Goal: Task Accomplishment & Management: Complete application form

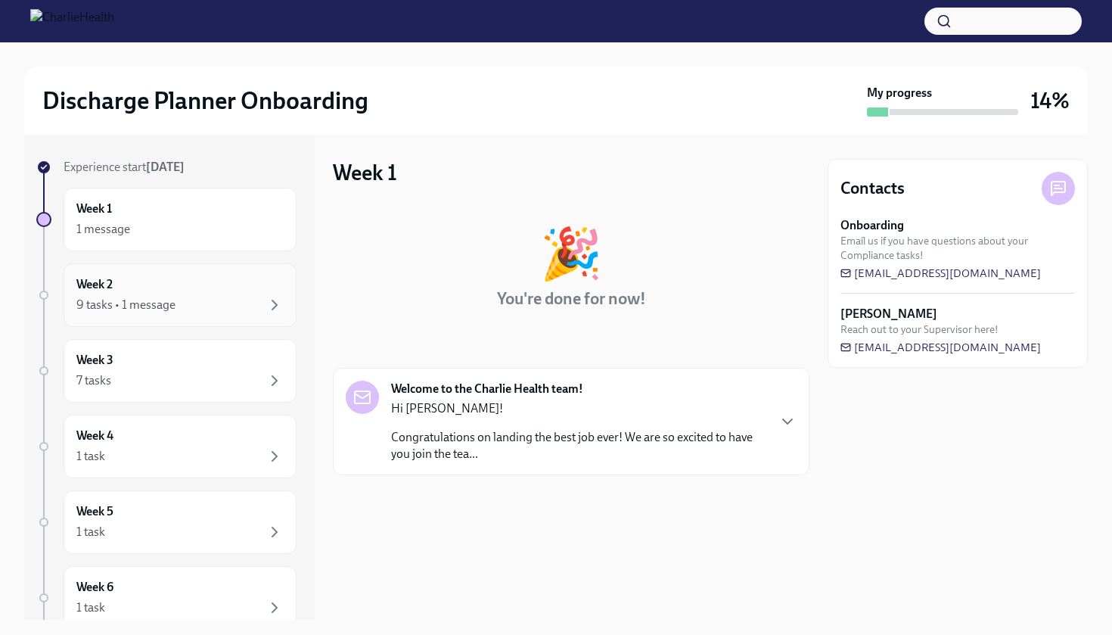
click at [145, 300] on div "9 tasks • 1 message" at bounding box center [125, 305] width 99 height 17
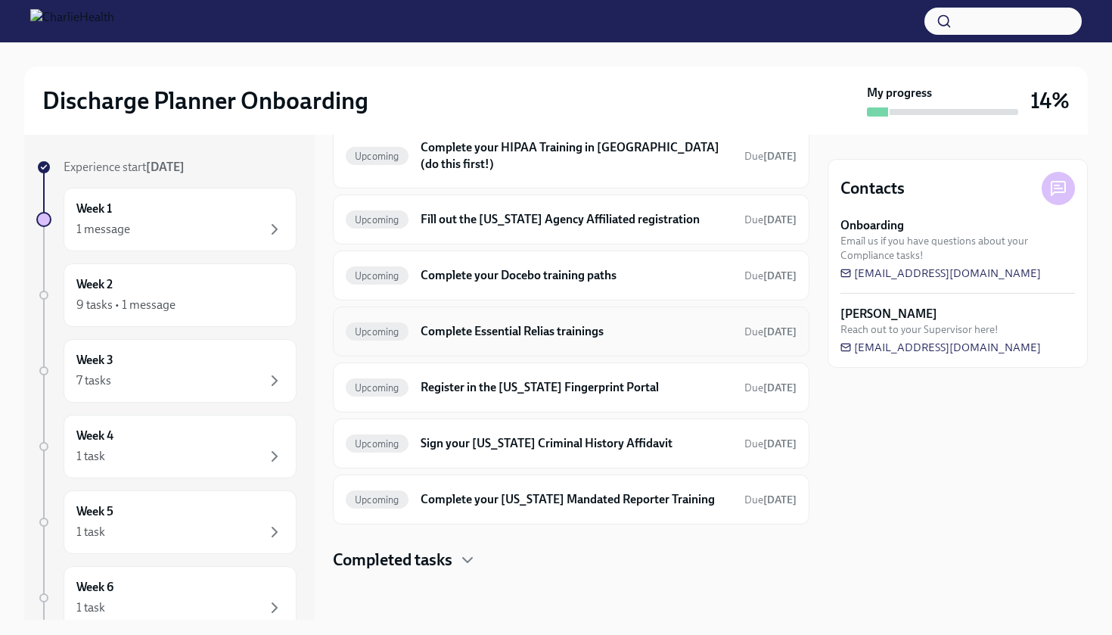
scroll to position [178, 0]
click at [540, 491] on h6 "Complete your [US_STATE] Mandated Reporter Training" at bounding box center [577, 499] width 312 height 17
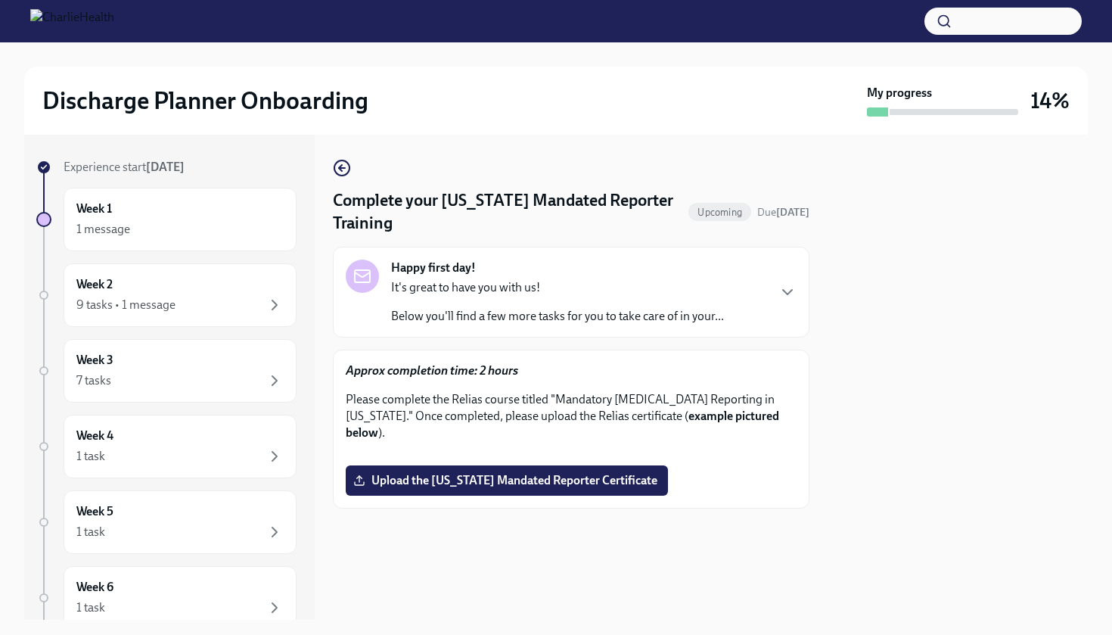
scroll to position [185, 0]
click at [404, 488] on span "Upload the [US_STATE] Mandated Reporter Certificate" at bounding box center [506, 480] width 301 height 15
click at [0, 0] on input "Upload the [US_STATE] Mandated Reporter Certificate" at bounding box center [0, 0] width 0 height 0
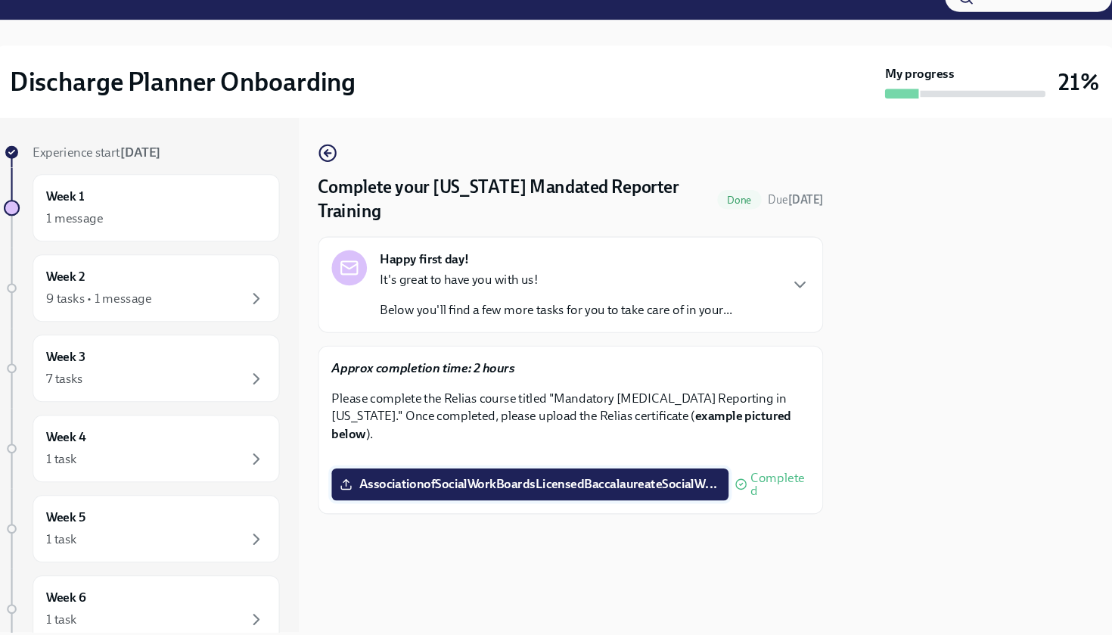
click at [546, 488] on span "AssociationofSocialWorkBoardsLicensedBaccalaureateSocialW..." at bounding box center [532, 480] width 353 height 15
click at [0, 0] on input "AssociationofSocialWorkBoardsLicensedBaccalaureateSocialW..." at bounding box center [0, 0] width 0 height 0
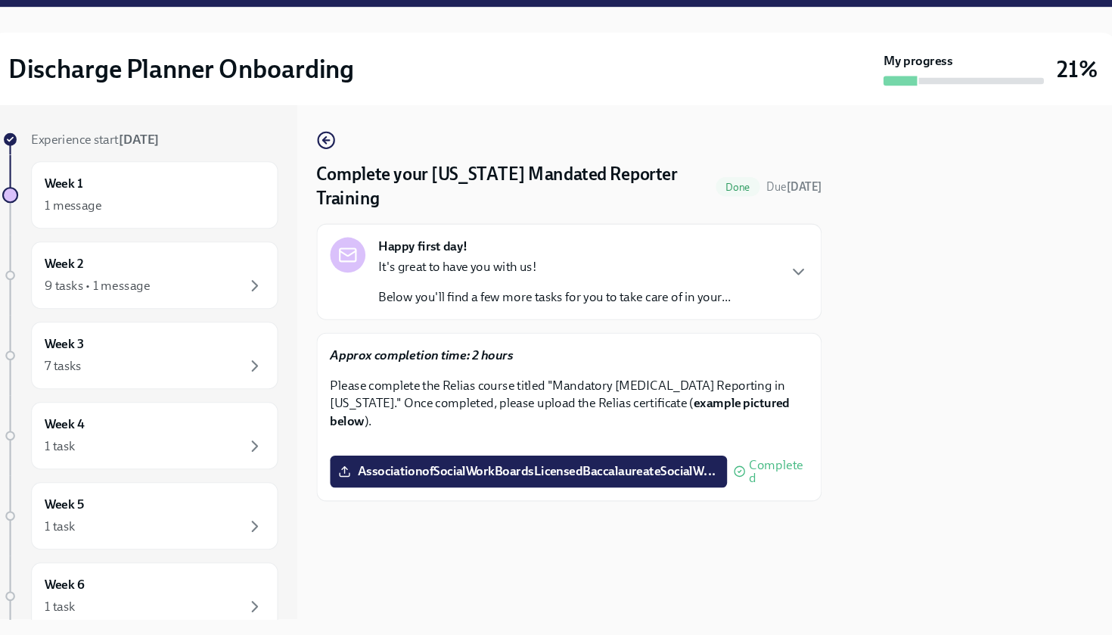
scroll to position [0, 0]
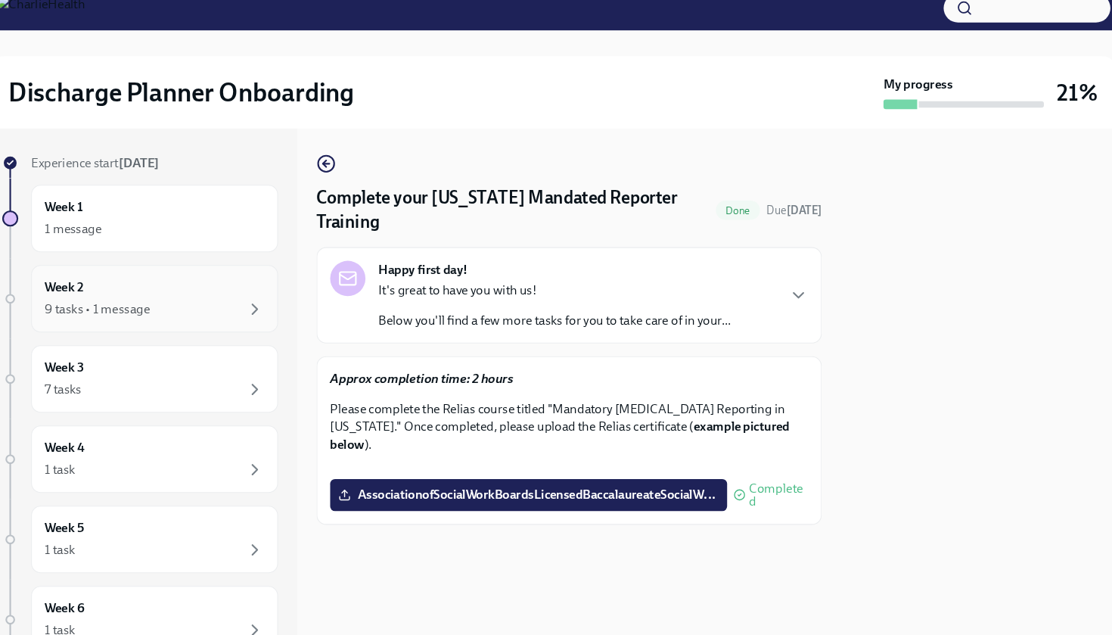
click at [133, 297] on div "9 tasks • 1 message" at bounding box center [125, 305] width 99 height 17
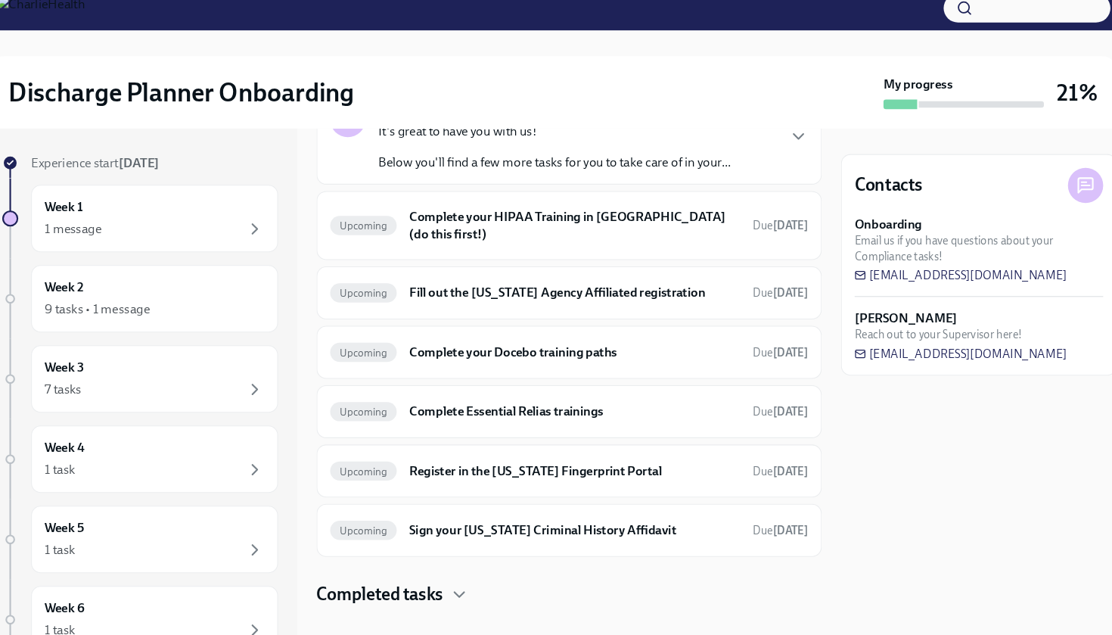
scroll to position [107, 0]
click at [459, 566] on icon "button" at bounding box center [468, 575] width 18 height 18
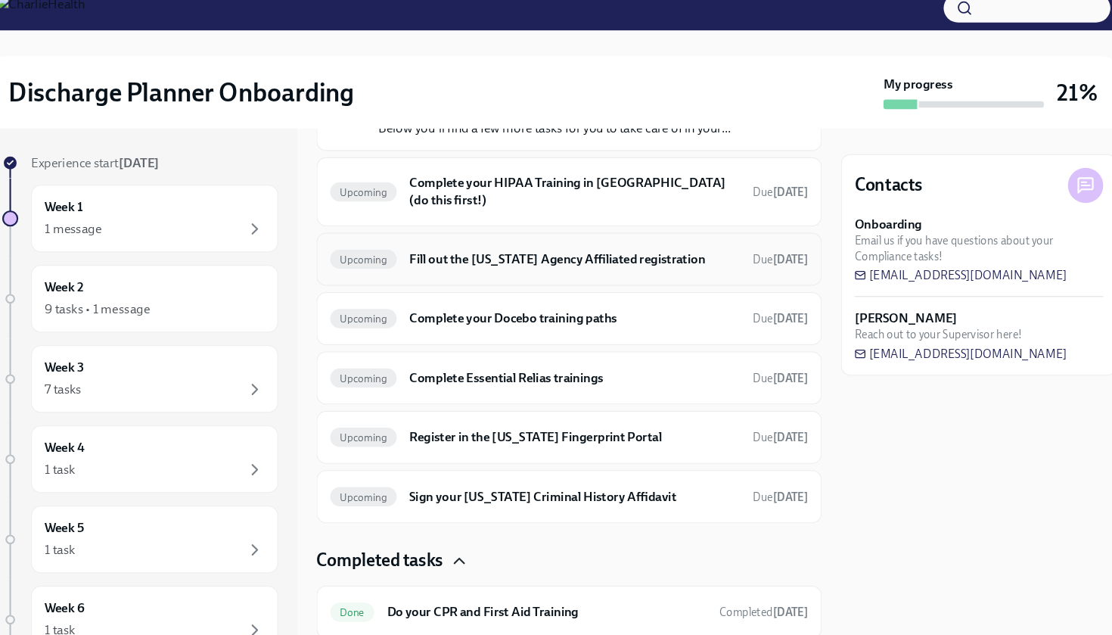
scroll to position [135, 0]
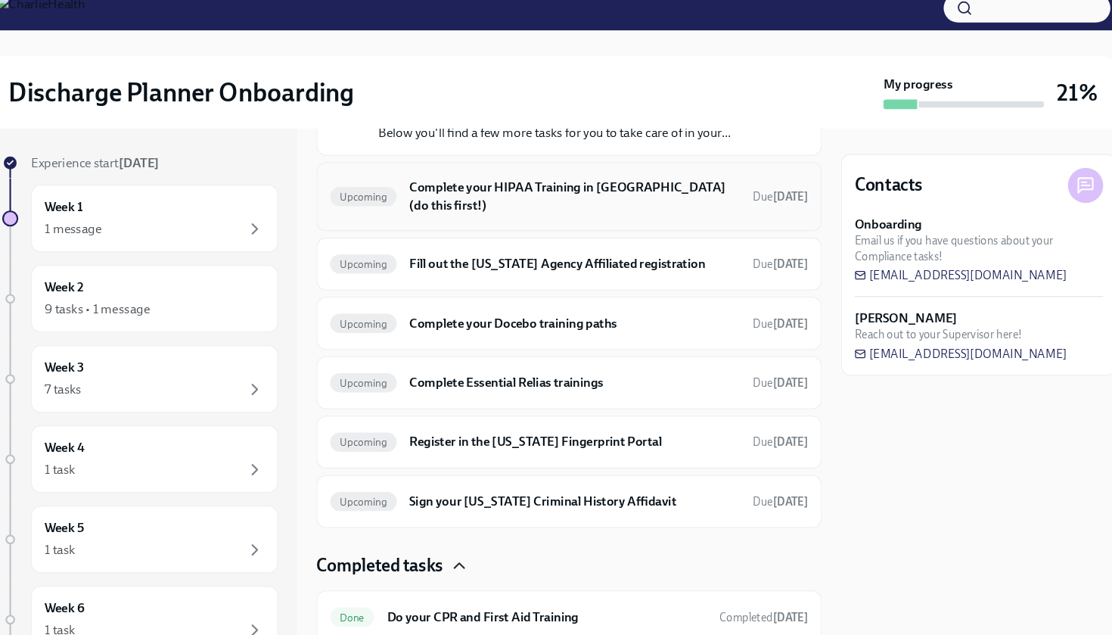
click at [531, 188] on div "Upcoming Complete your HIPAA Training in Relias (do this first!) Due [DATE]" at bounding box center [571, 198] width 451 height 39
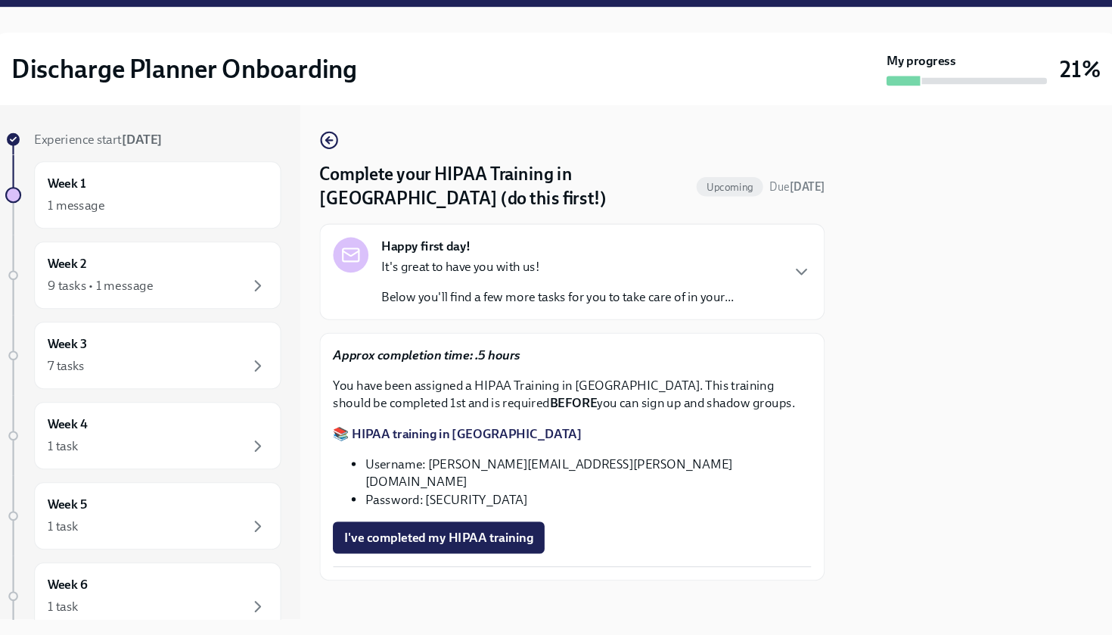
click at [393, 437] on strong "📚 HIPAA training in [GEOGRAPHIC_DATA]" at bounding box center [463, 444] width 235 height 14
click at [135, 276] on div "Week 2 9 tasks • 1 message" at bounding box center [179, 295] width 207 height 38
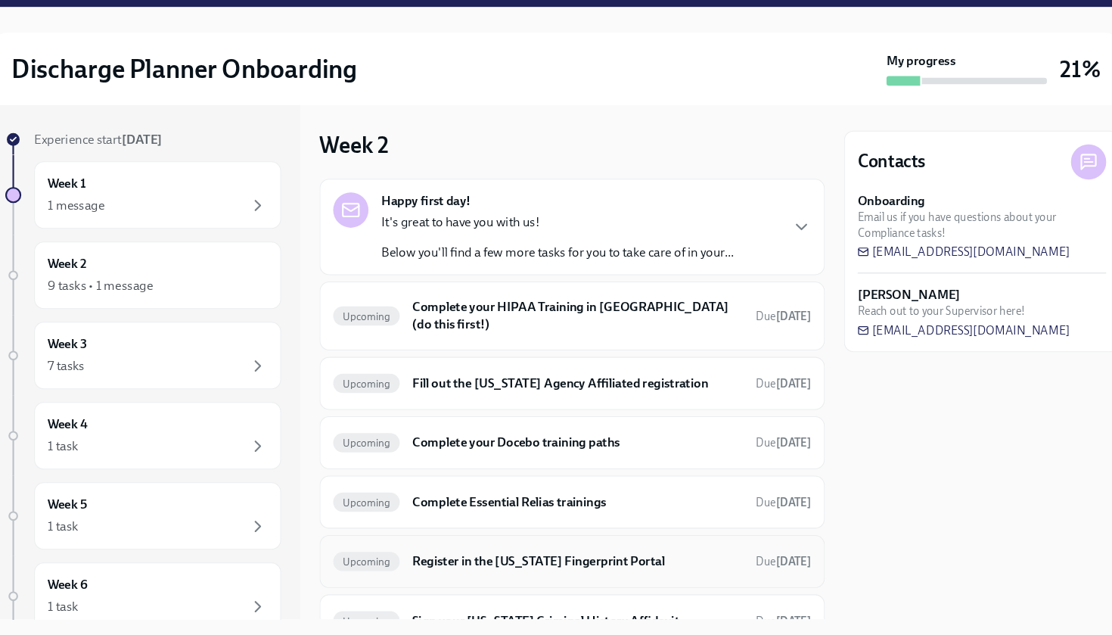
click at [516, 557] on h6 "Register in the [US_STATE] Fingerprint Portal" at bounding box center [577, 565] width 312 height 17
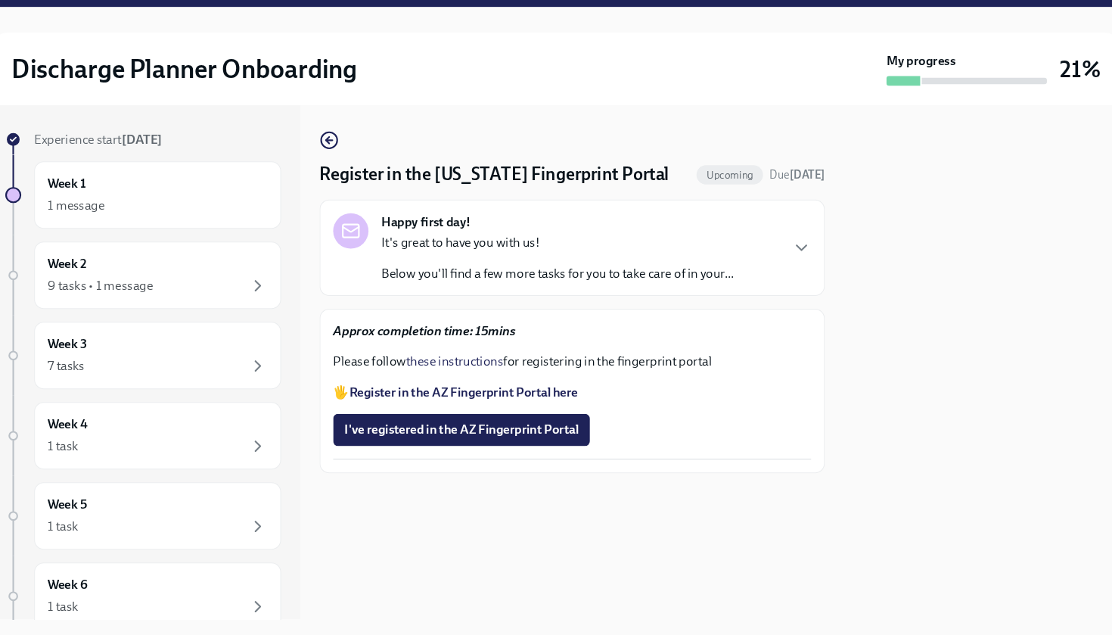
click at [486, 398] on strong "Register in the AZ Fingerprint Portal here" at bounding box center [469, 405] width 216 height 14
click at [460, 398] on strong "Register in the AZ Fingerprint Portal here" at bounding box center [469, 405] width 216 height 14
click at [346, 397] on p "🖐️ Register in the AZ Fingerprint Portal here" at bounding box center [571, 405] width 451 height 17
click at [749, 244] on div "Happy first day! It's great to have you with us! Below you'll find a few more t…" at bounding box center [571, 269] width 451 height 65
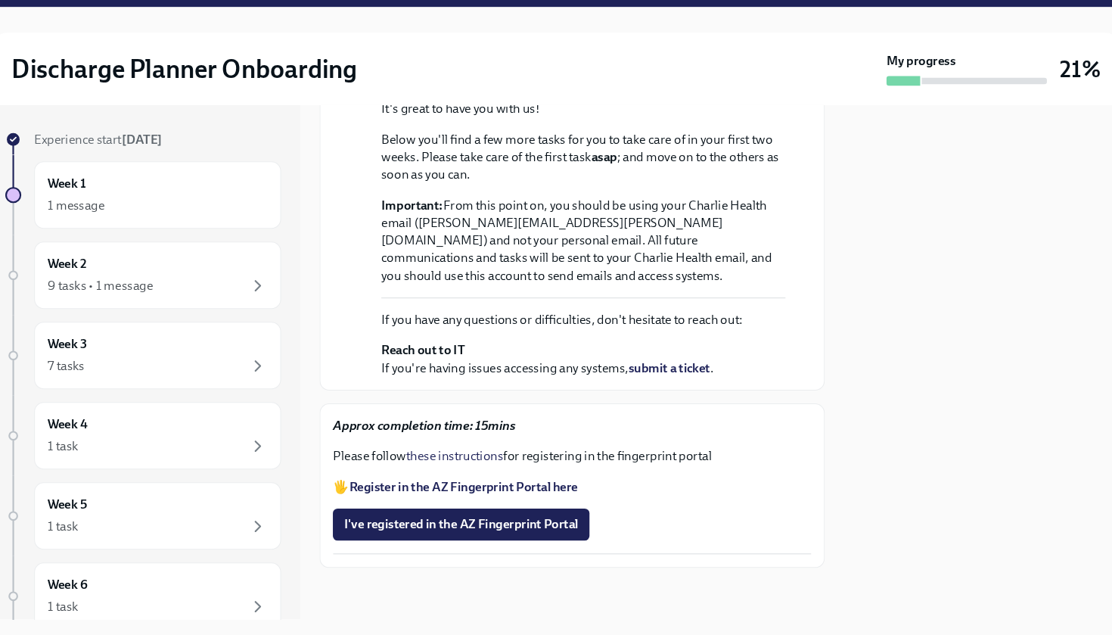
click at [415, 459] on link "these instructions" at bounding box center [461, 466] width 92 height 14
click at [185, 296] on div "9 tasks • 1 message" at bounding box center [179, 305] width 207 height 18
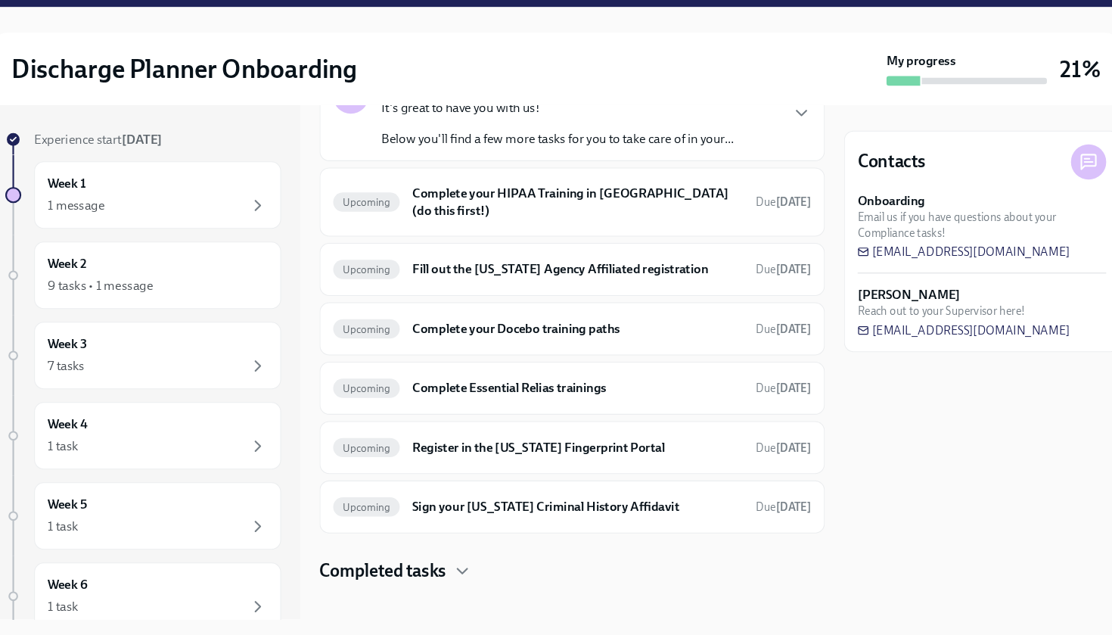
scroll to position [107, 0]
click at [488, 506] on h6 "Sign your [US_STATE] Criminal History Affidavit" at bounding box center [577, 514] width 312 height 17
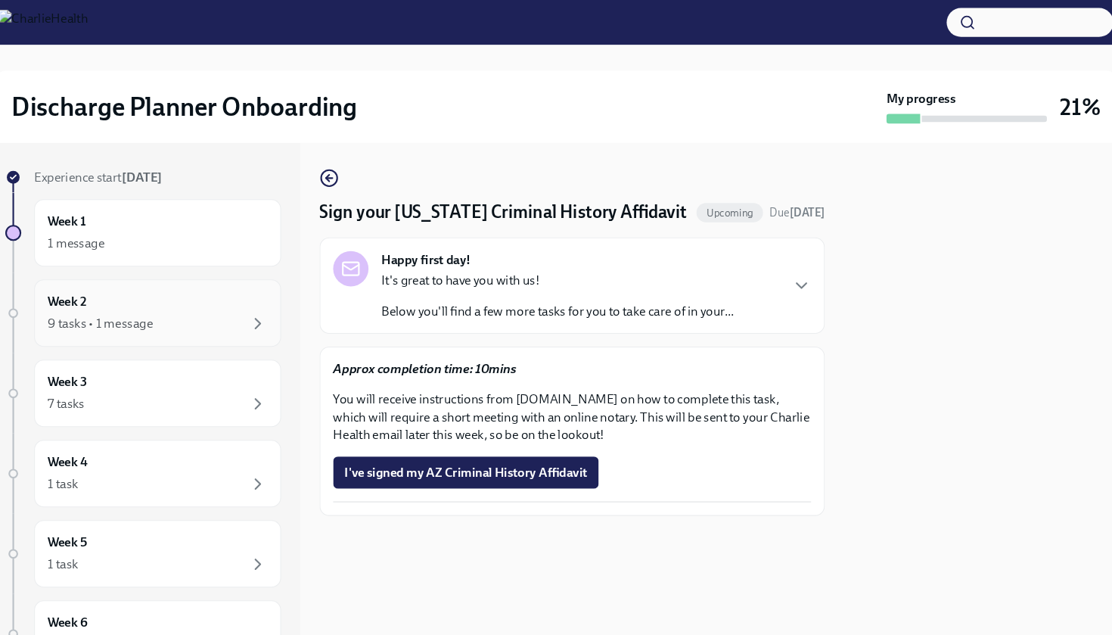
click at [120, 303] on div "9 tasks • 1 message" at bounding box center [125, 305] width 99 height 17
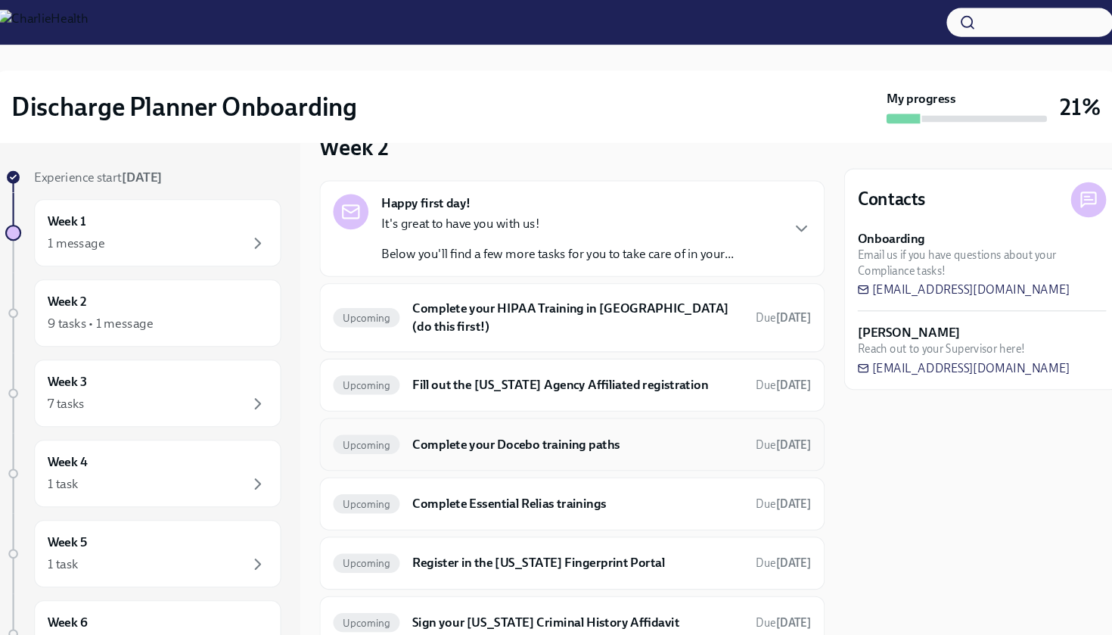
scroll to position [18, 0]
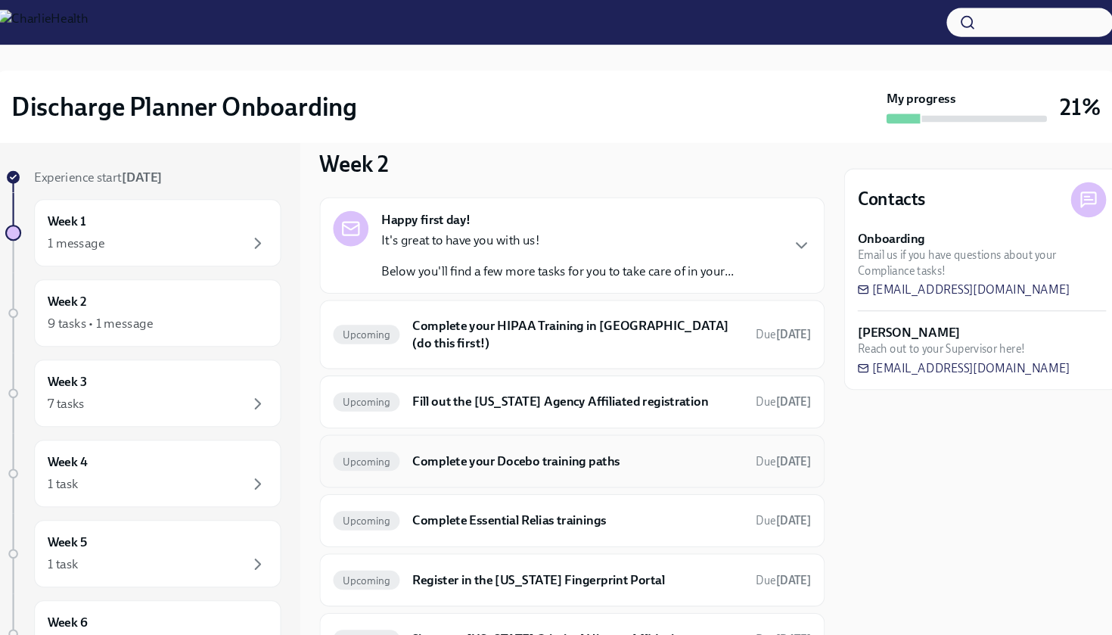
click at [480, 427] on h6 "Complete your Docebo training paths" at bounding box center [577, 435] width 312 height 17
